Goal: Task Accomplishment & Management: Manage account settings

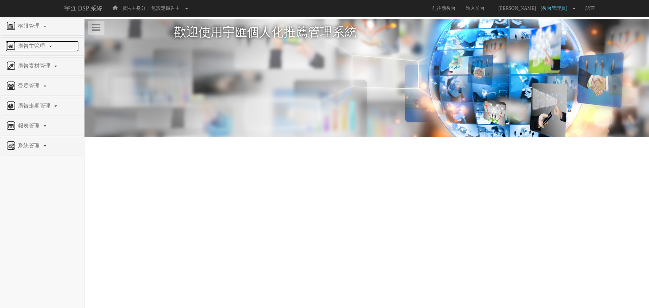
click at [40, 47] on span "廣告主管理" at bounding box center [32, 46] width 32 height 6
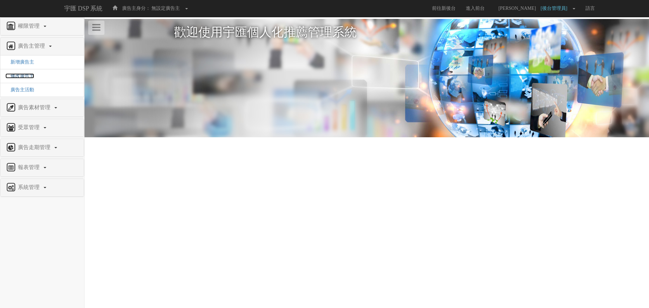
click at [22, 75] on span "修改廣告主" at bounding box center [19, 75] width 29 height 5
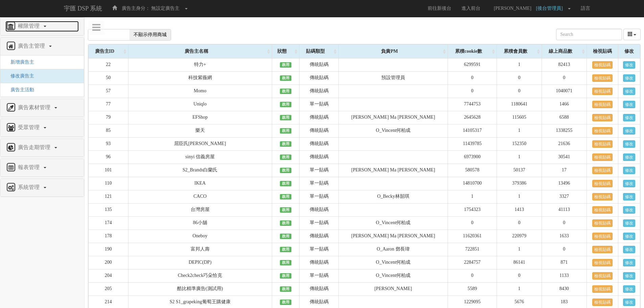
click at [34, 29] on link "權限管理" at bounding box center [41, 26] width 73 height 11
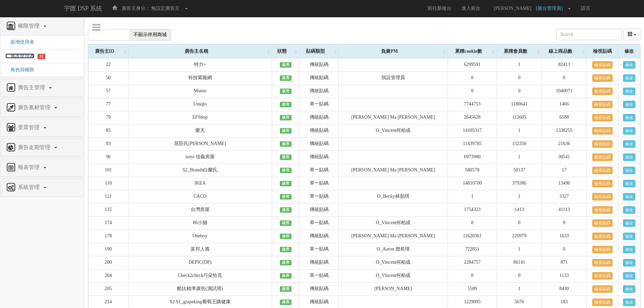
click at [25, 55] on span "修改使用者" at bounding box center [19, 55] width 29 height 5
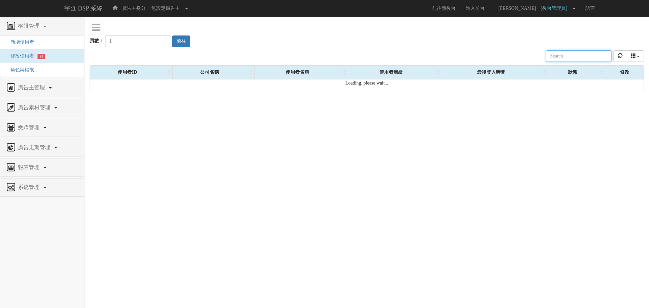
click at [566, 58] on input "text" at bounding box center [579, 55] width 66 height 11
type input "[PERSON_NAME]"
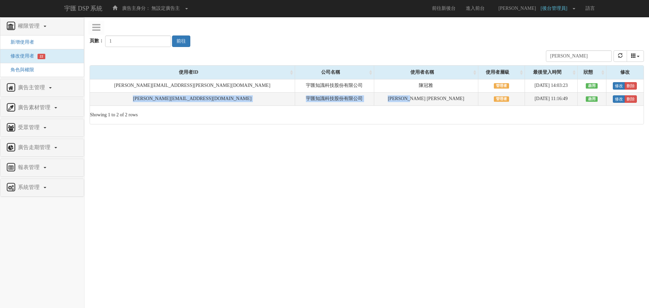
drag, startPoint x: 111, startPoint y: 94, endPoint x: 374, endPoint y: 98, distance: 262.7
click at [374, 98] on tr "nina@bridgewell.com 宇匯知識科技股份有限公司 Nina Lin 管理者 2025-09-09 11:16:49 啟用 修改 刪除" at bounding box center [367, 99] width 554 height 13
click at [374, 98] on td "[PERSON_NAME]" at bounding box center [426, 99] width 104 height 13
click at [613, 98] on link "修改" at bounding box center [619, 98] width 12 height 7
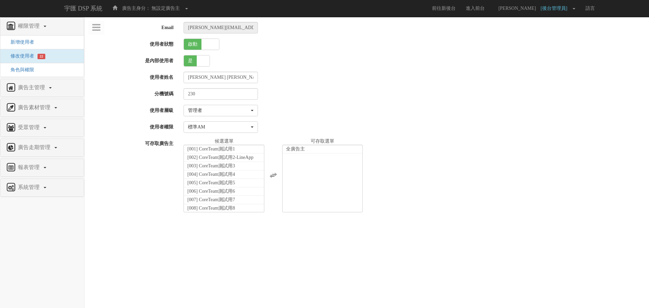
select select "Manager"
select select "2"
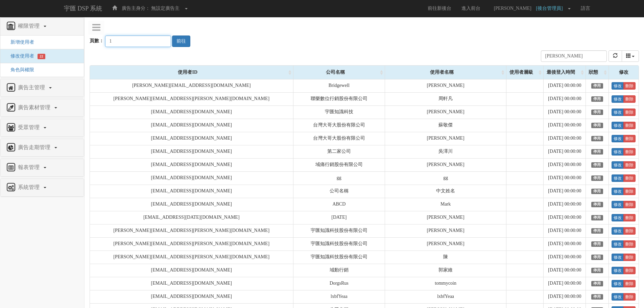
click at [131, 38] on input "1" at bounding box center [138, 40] width 66 height 11
click at [572, 58] on input "[PERSON_NAME]" at bounding box center [574, 55] width 66 height 11
type input "[PERSON_NAME]"
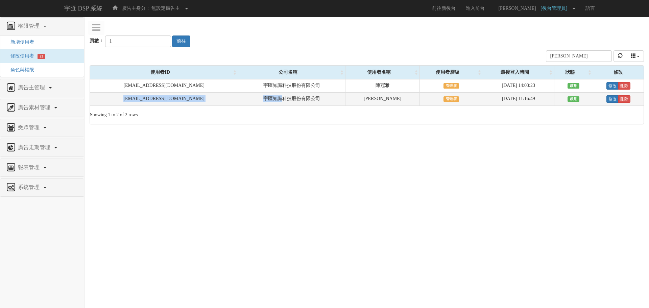
drag, startPoint x: 106, startPoint y: 99, endPoint x: 256, endPoint y: 98, distance: 149.1
click at [256, 98] on tr "[PERSON_NAME][EMAIL_ADDRESS][DOMAIN_NAME] 宇匯知識科技股份有限公司 [PERSON_NAME] 管理者 [DATE]…" at bounding box center [367, 99] width 554 height 13
click at [256, 98] on td "宇匯知識科技股份有限公司" at bounding box center [291, 99] width 107 height 13
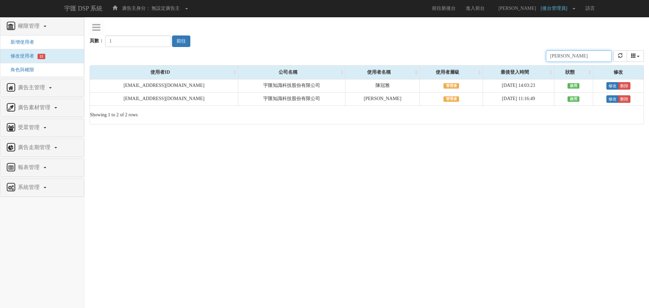
drag, startPoint x: 390, startPoint y: 62, endPoint x: 413, endPoint y: 133, distance: 74.9
click at [413, 131] on html "宇匯 DSP 系統 廣告主身分： 無設定廣告主 無設定廣告主 [001] CoreTeam測試用1 [002] CoreTeam測試用2-LineApp [0…" at bounding box center [324, 65] width 649 height 131
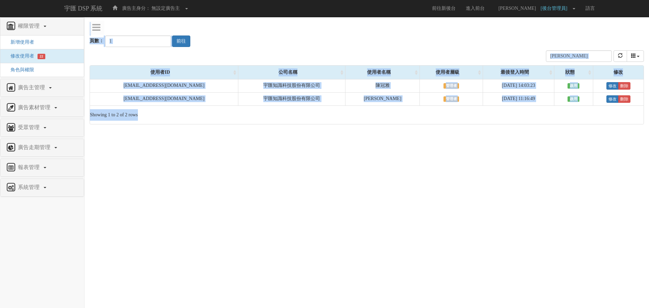
drag, startPoint x: 413, startPoint y: 133, endPoint x: 441, endPoint y: 18, distance: 118.4
click at [441, 18] on html "宇匯 DSP 系統 廣告主身分： 無設定廣告主 無設定廣告主 [001] CoreTeam測試用1 [002] CoreTeam測試用2-LineApp [0…" at bounding box center [324, 65] width 649 height 131
click at [441, 18] on div "權限管理 新增使用者 修改使用者 22 角色與權限 廣告主管理 新增廣告主 修改廣告主 廣告主活動 廣告素材管理 廣告素材 素材預約變更 自訂貨架商品 受眾管…" at bounding box center [367, 70] width 564 height 107
